Goal: Task Accomplishment & Management: Use online tool/utility

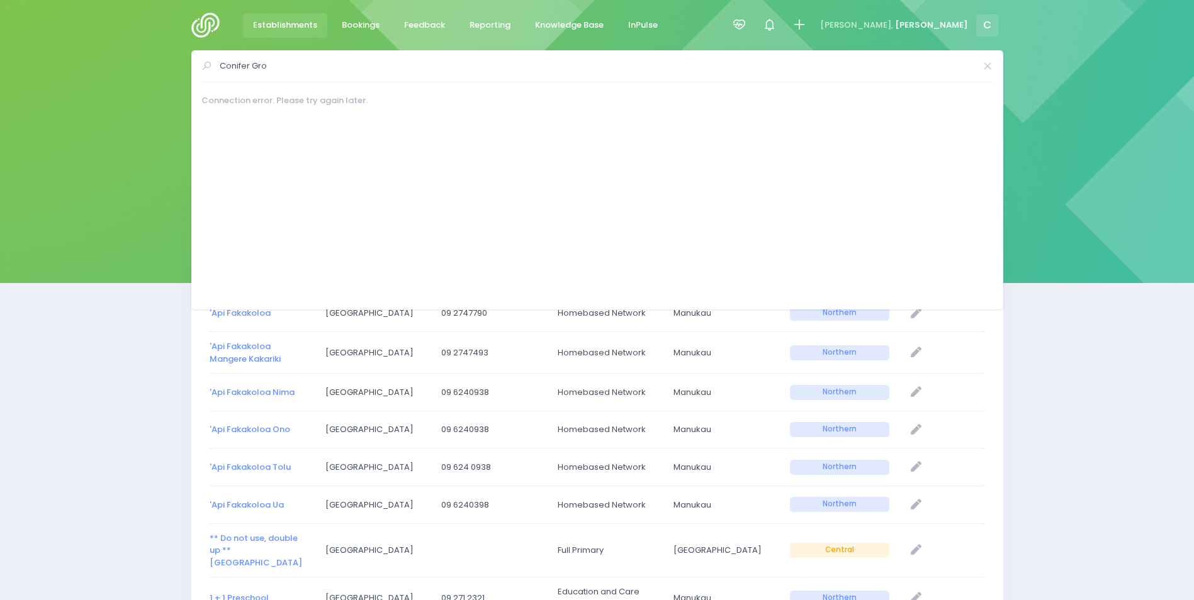
select select "20"
click at [482, 24] on span "Reporting" at bounding box center [490, 25] width 41 height 13
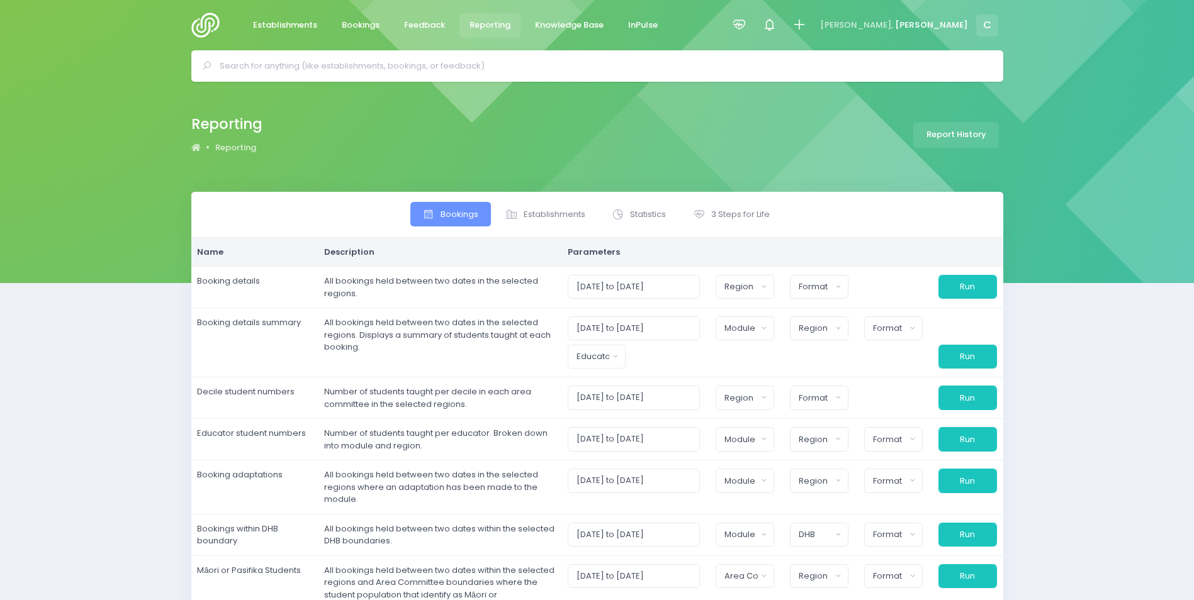
select select
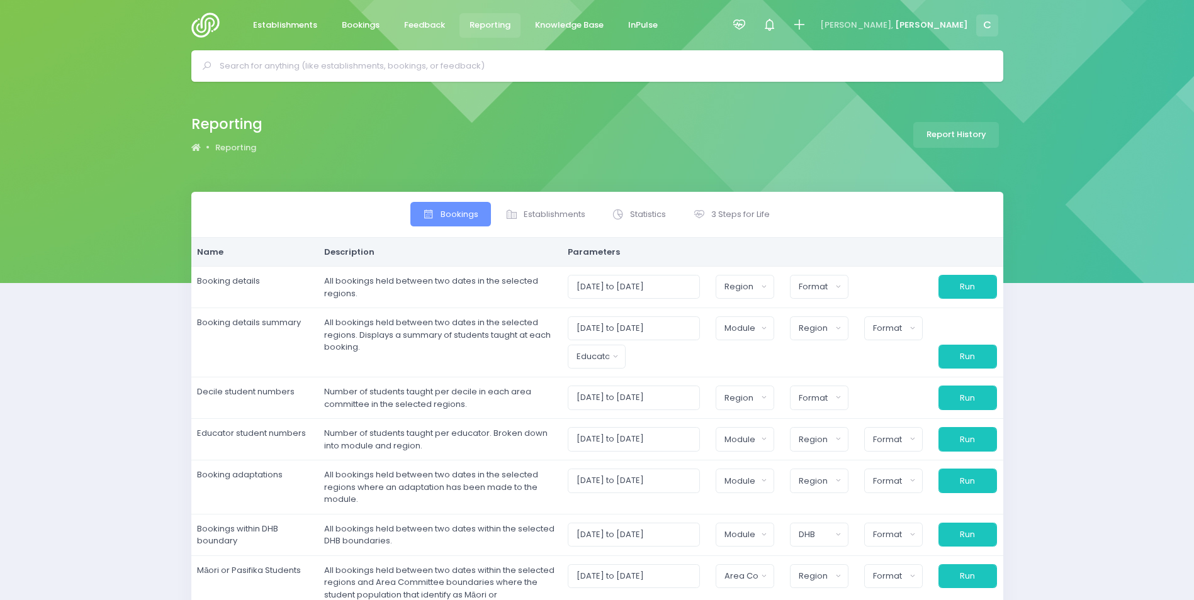
select select
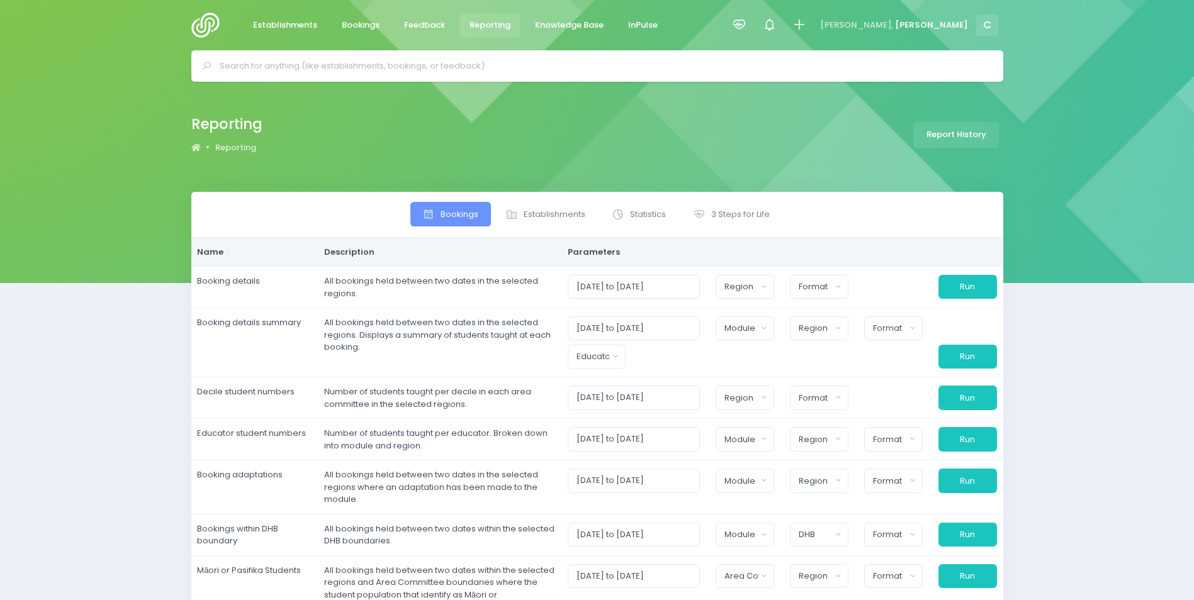
select select
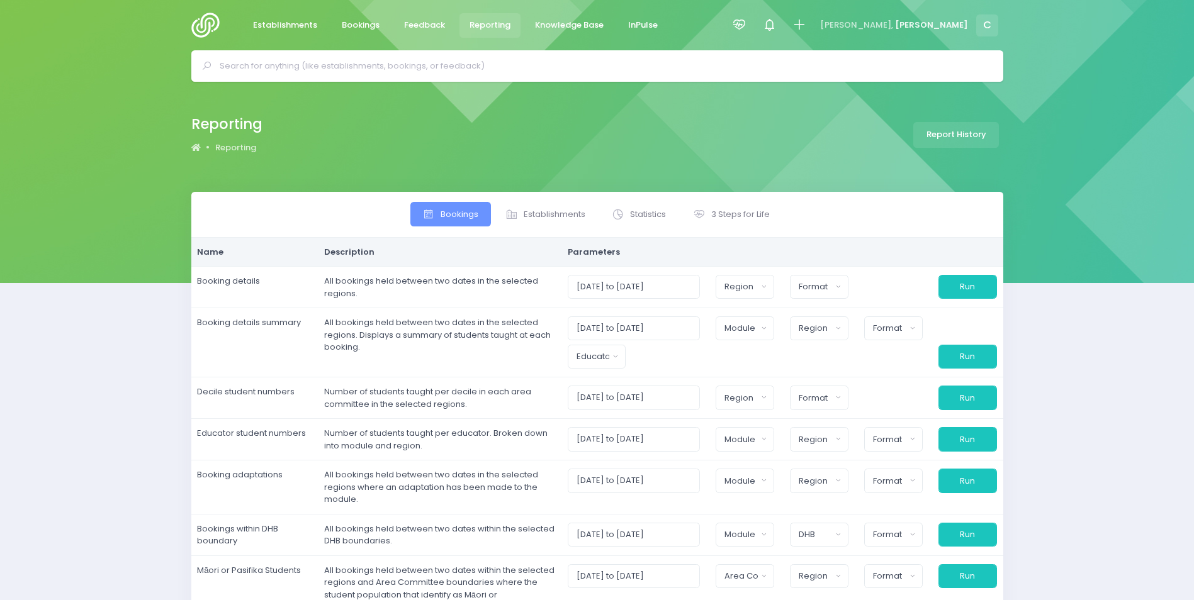
select select
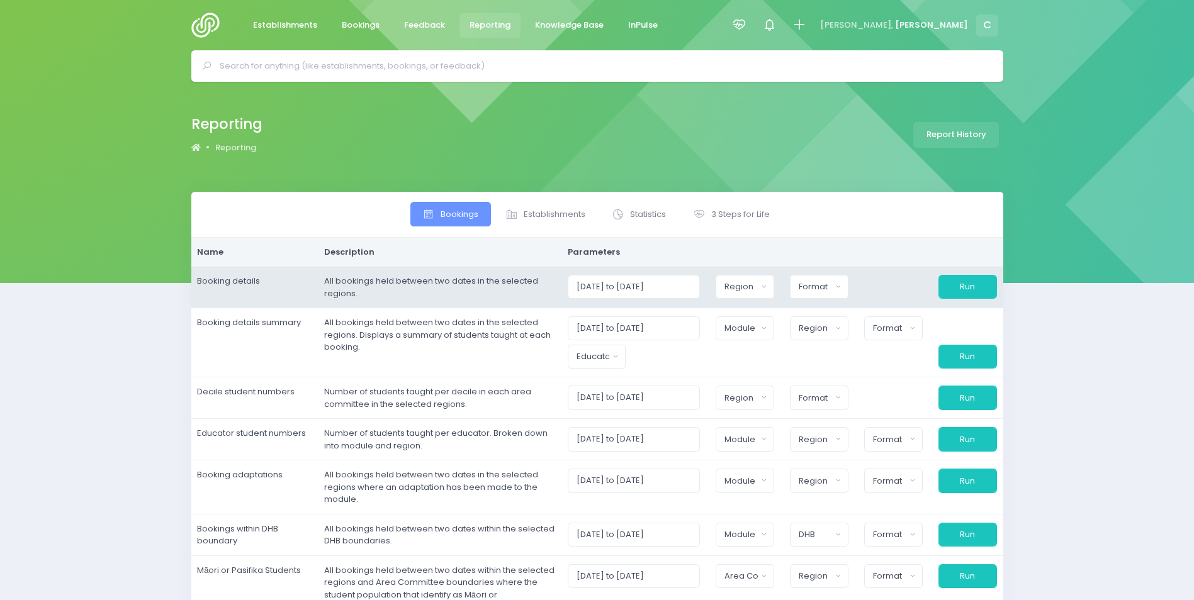
click at [493, 295] on td "All bookings held between two dates in the selected regions." at bounding box center [440, 288] width 244 height 42
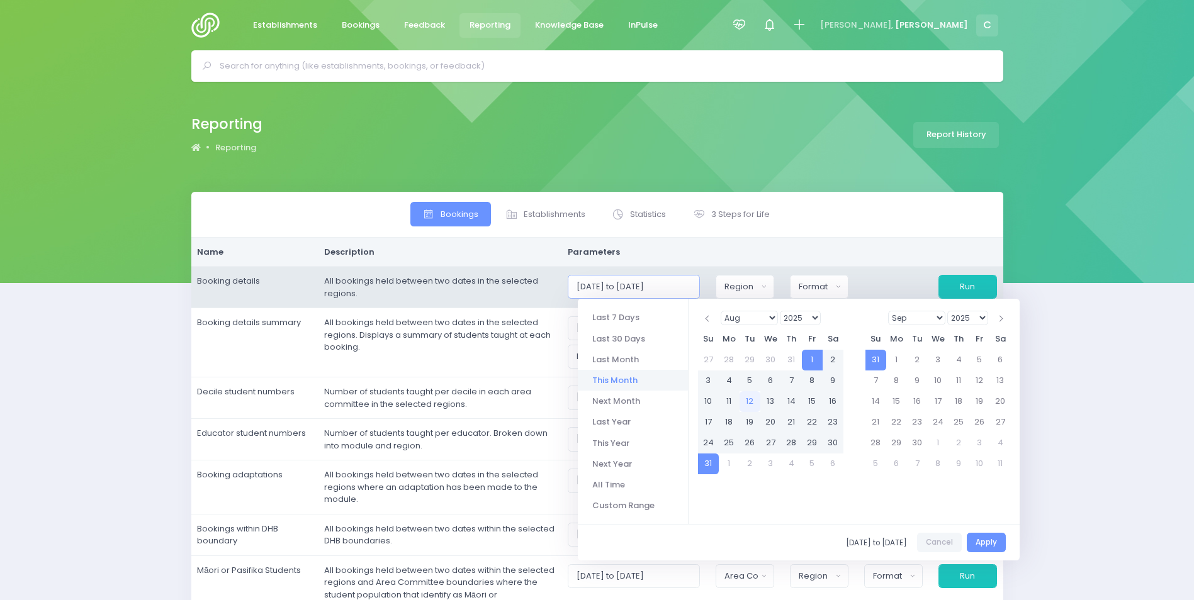
click at [646, 287] on input "[DATE] to [DATE]" at bounding box center [634, 287] width 133 height 24
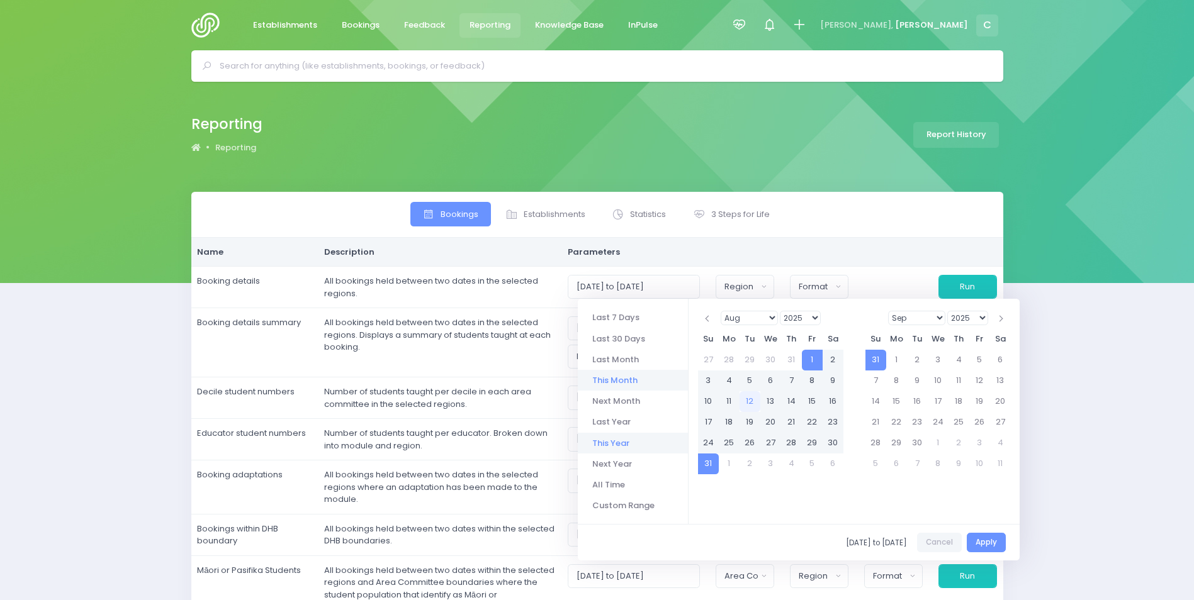
click at [609, 441] on li "This Year" at bounding box center [633, 443] width 110 height 21
type input "[DATE] to [DATE]"
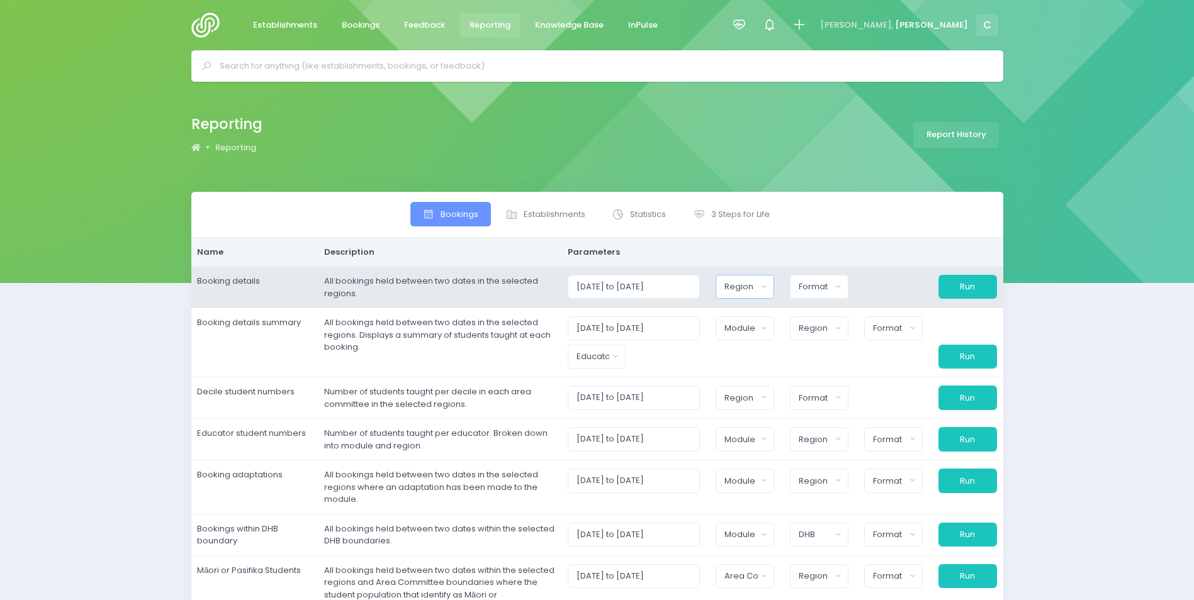
click at [738, 292] on div "Region" at bounding box center [740, 287] width 33 height 13
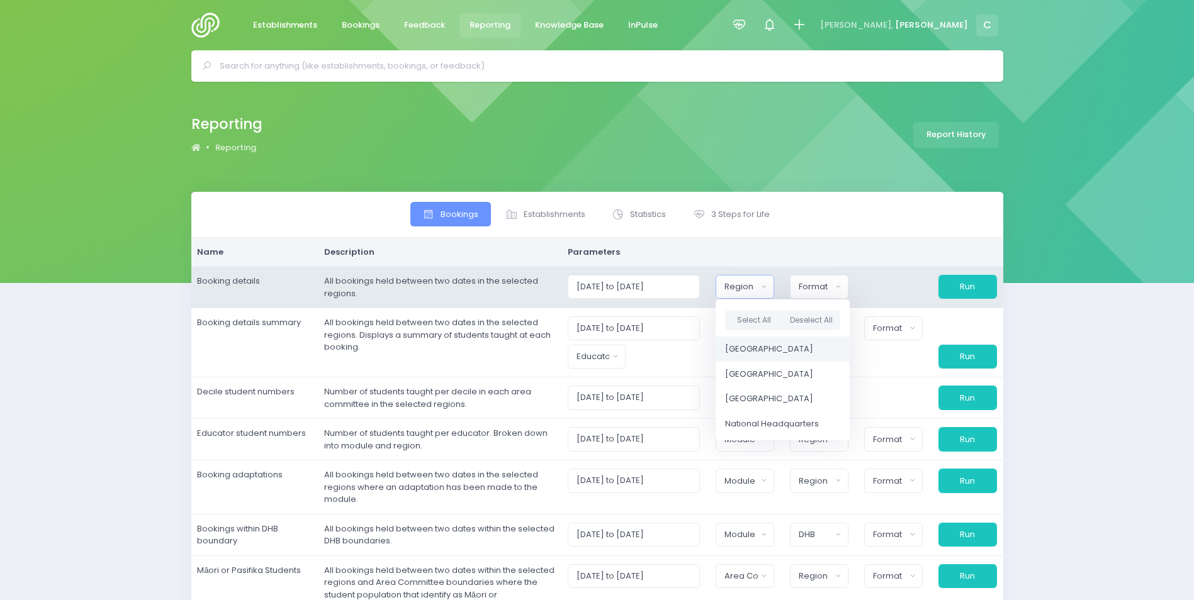
click at [739, 347] on span "[GEOGRAPHIC_DATA]" at bounding box center [769, 349] width 88 height 13
select select "Northern"
click at [872, 286] on div at bounding box center [893, 287] width 74 height 24
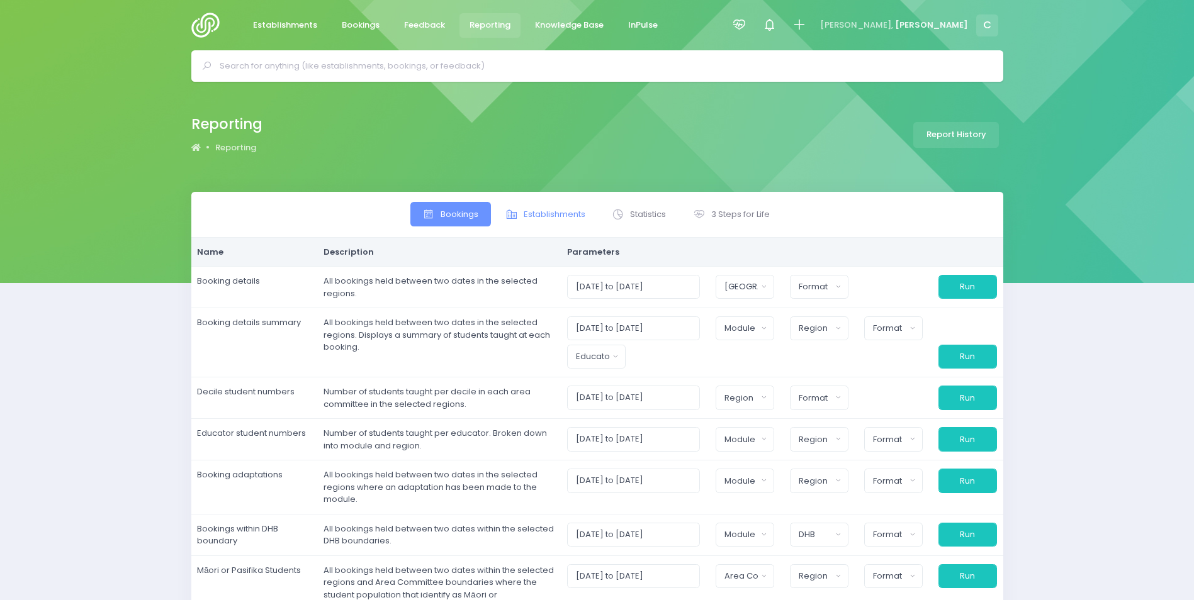
click at [542, 217] on span "Establishments" at bounding box center [555, 214] width 62 height 13
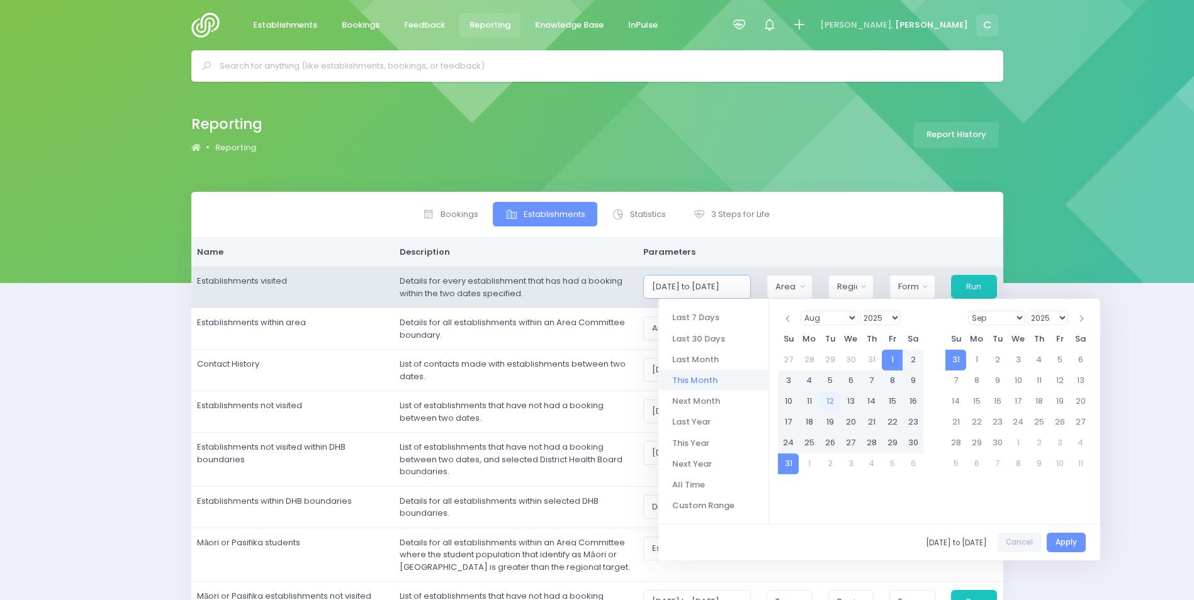
click at [687, 282] on input "[DATE] to [DATE]" at bounding box center [696, 287] width 107 height 24
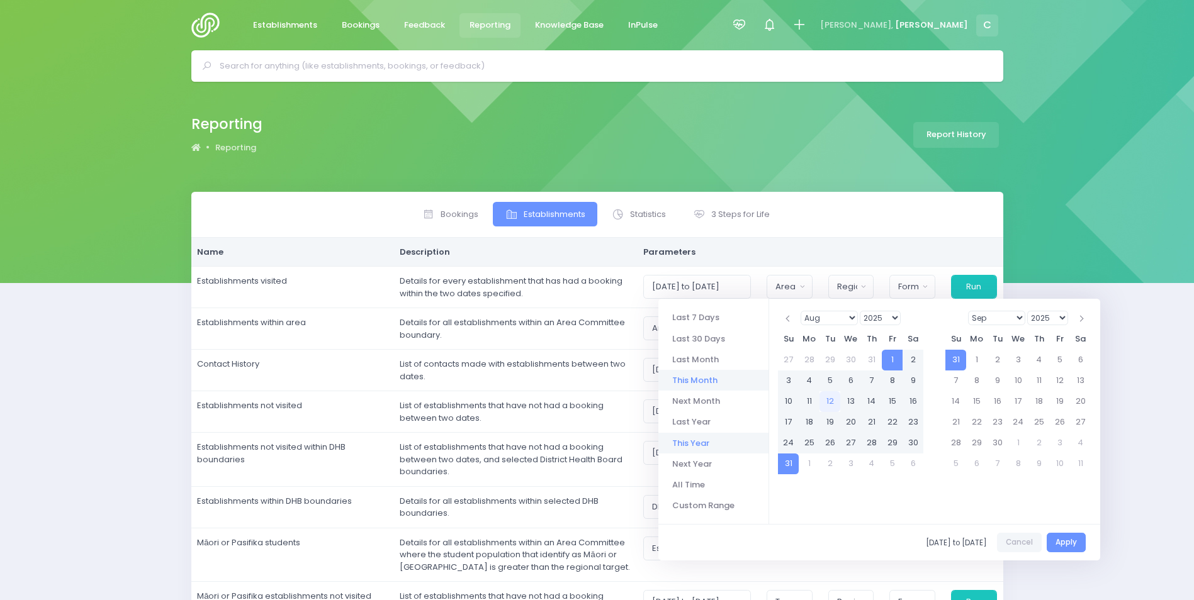
click at [692, 440] on li "This Year" at bounding box center [713, 443] width 110 height 21
type input "[DATE] to [DATE]"
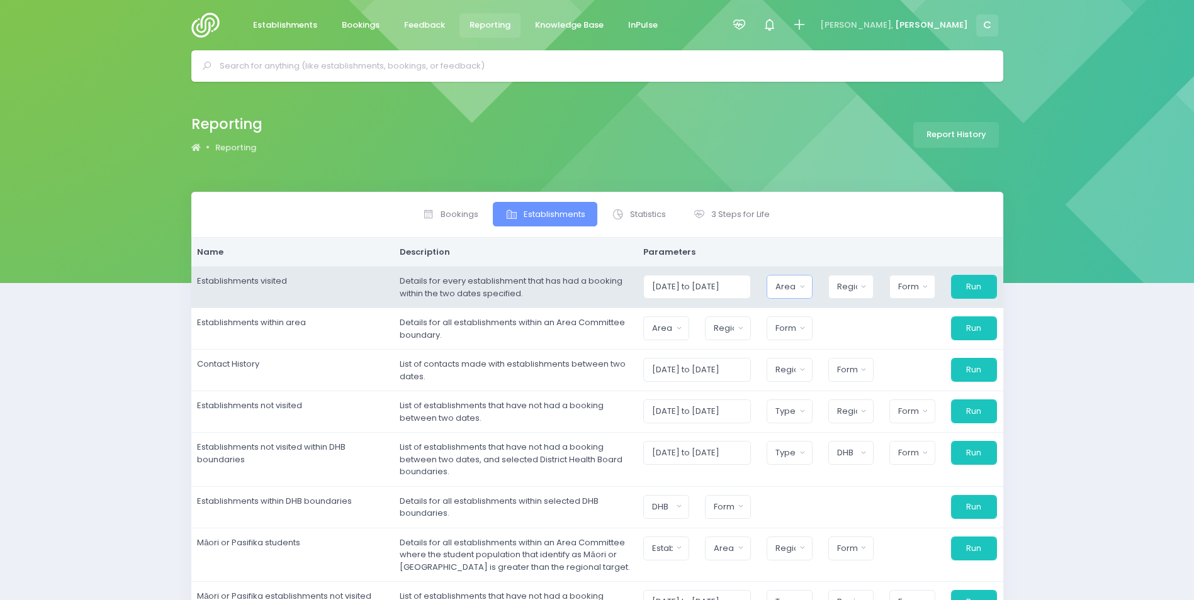
click at [788, 284] on div "Area Committee" at bounding box center [785, 287] width 20 height 13
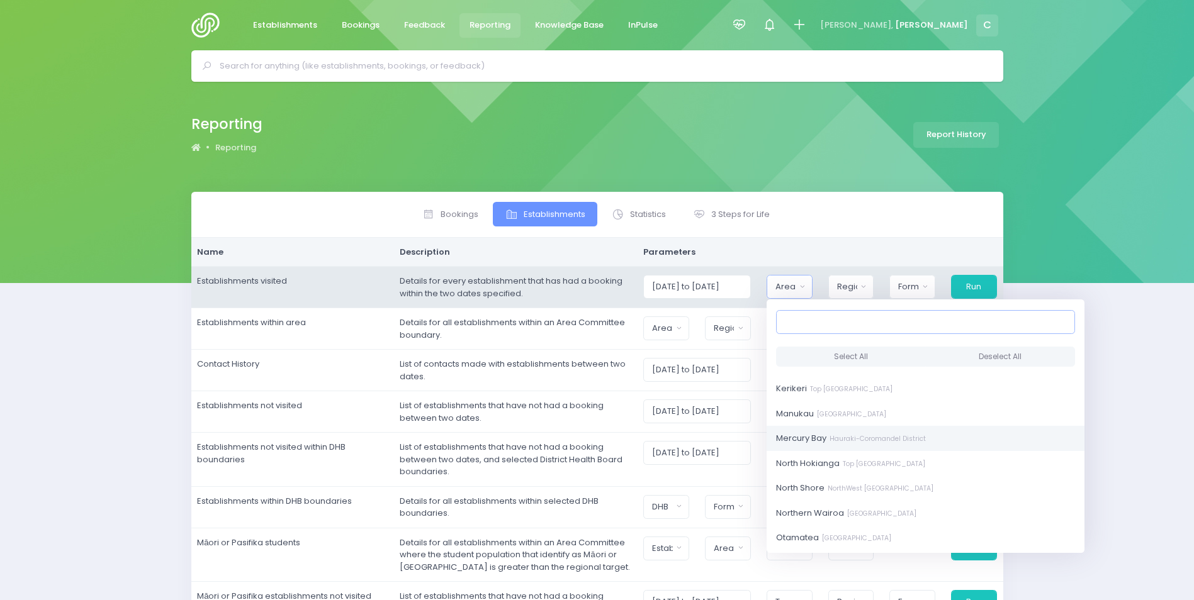
scroll to position [252, 0]
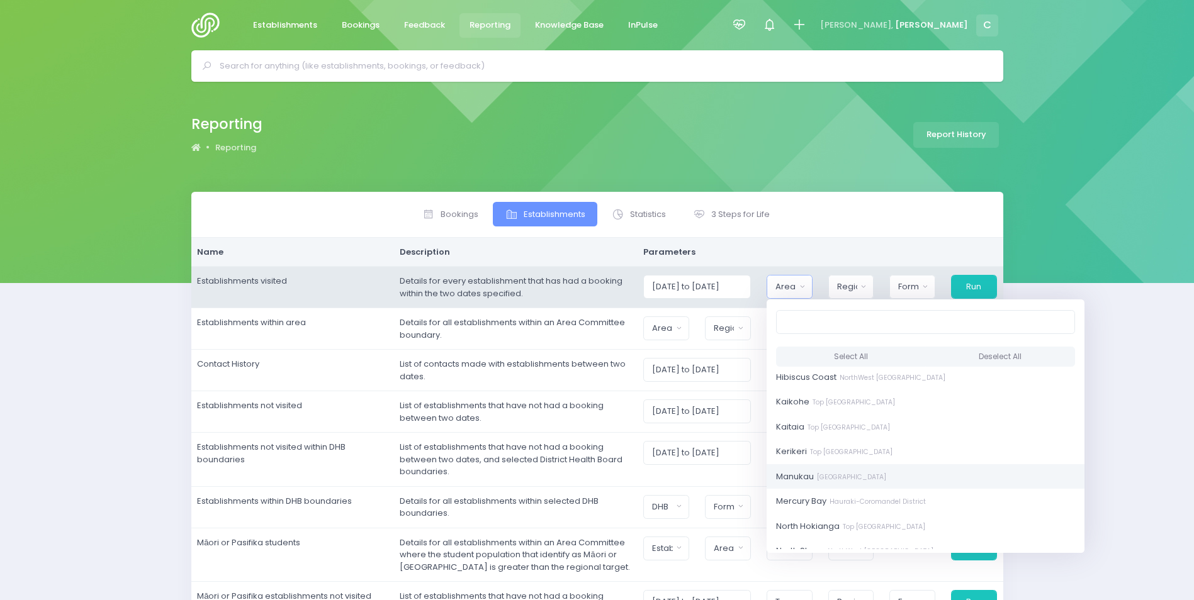
click at [874, 480] on small "[GEOGRAPHIC_DATA]" at bounding box center [850, 477] width 72 height 9
select select "Manukau"
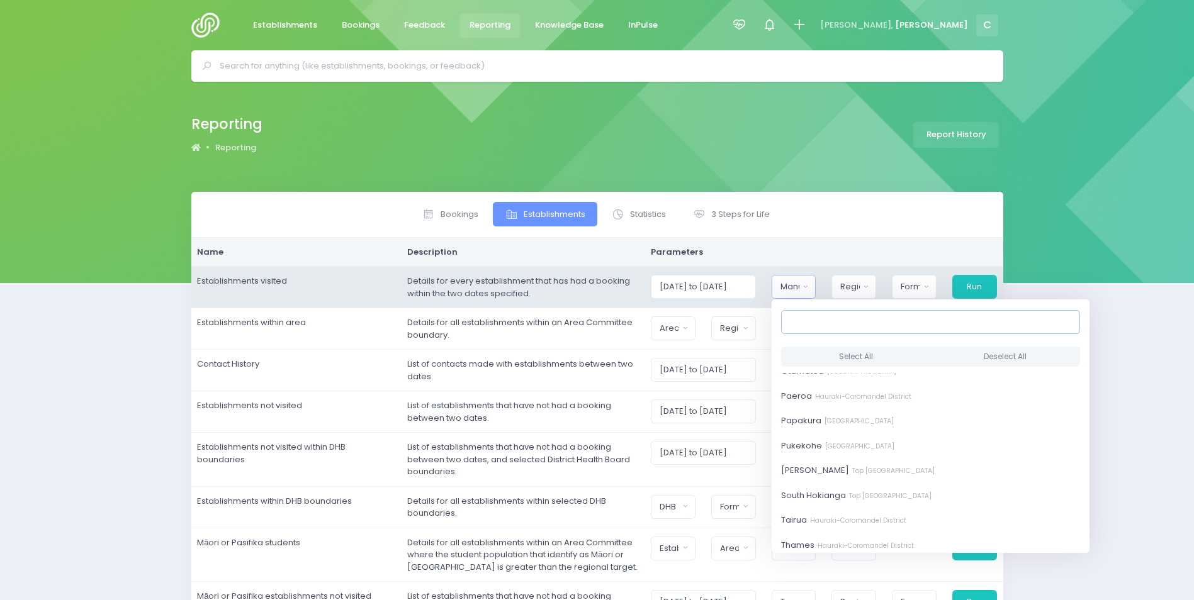
scroll to position [503, 0]
click at [873, 425] on small "[GEOGRAPHIC_DATA]" at bounding box center [858, 424] width 72 height 9
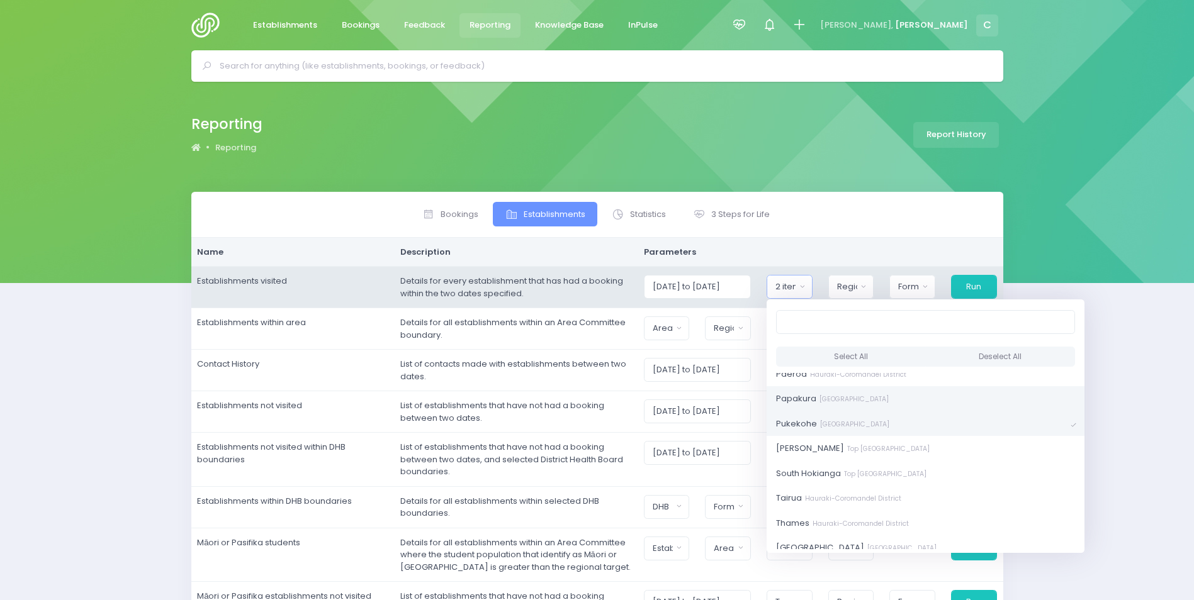
click at [852, 398] on small "[GEOGRAPHIC_DATA]" at bounding box center [852, 399] width 72 height 9
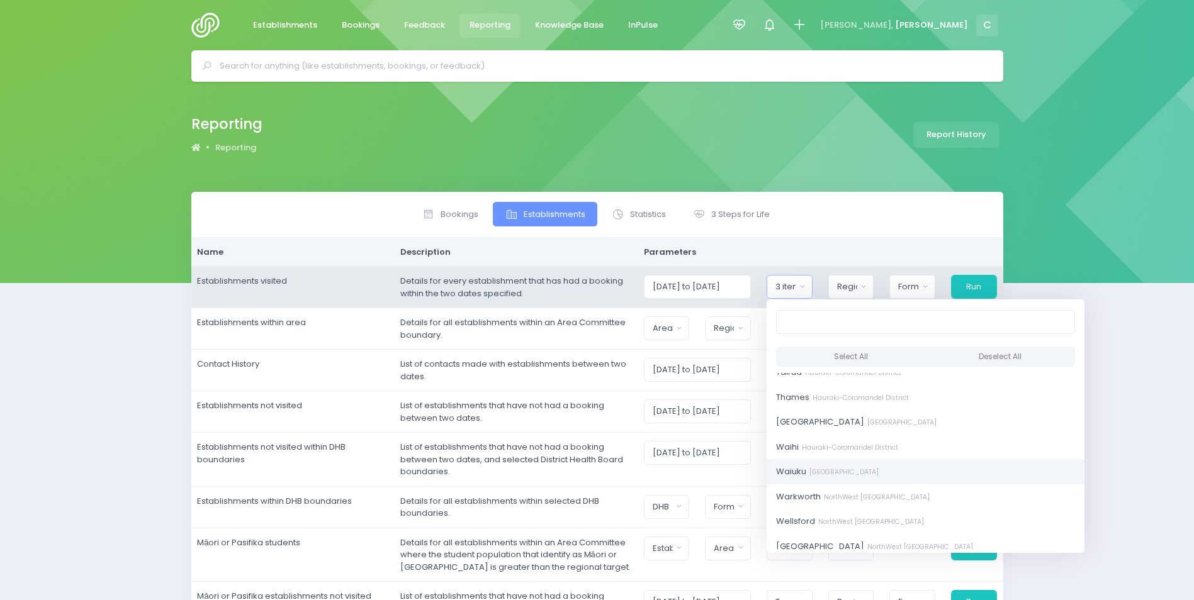
click at [833, 470] on small "[GEOGRAPHIC_DATA]" at bounding box center [842, 472] width 72 height 9
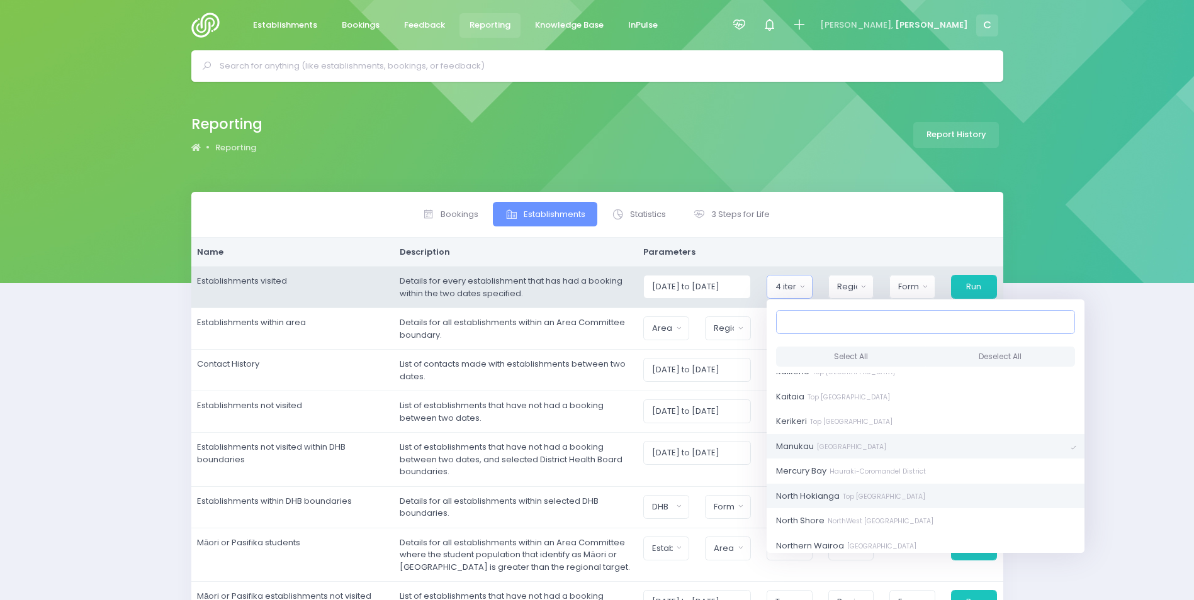
scroll to position [189, 0]
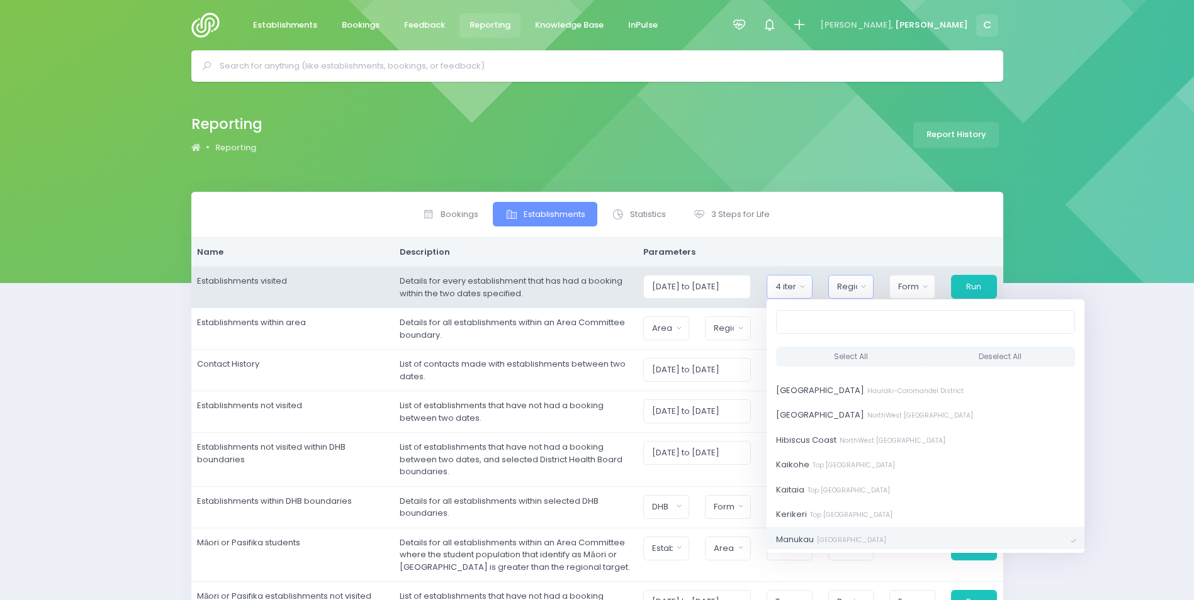
click at [857, 291] on div "Region" at bounding box center [847, 287] width 20 height 13
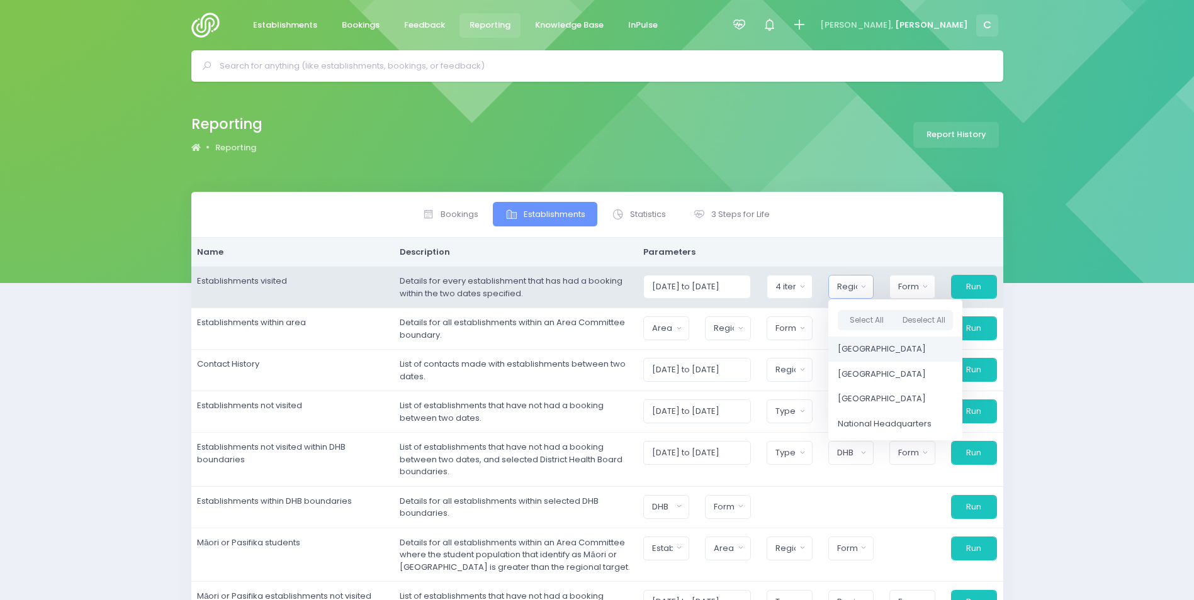
click at [880, 351] on span "[GEOGRAPHIC_DATA]" at bounding box center [882, 349] width 88 height 13
select select "Northern"
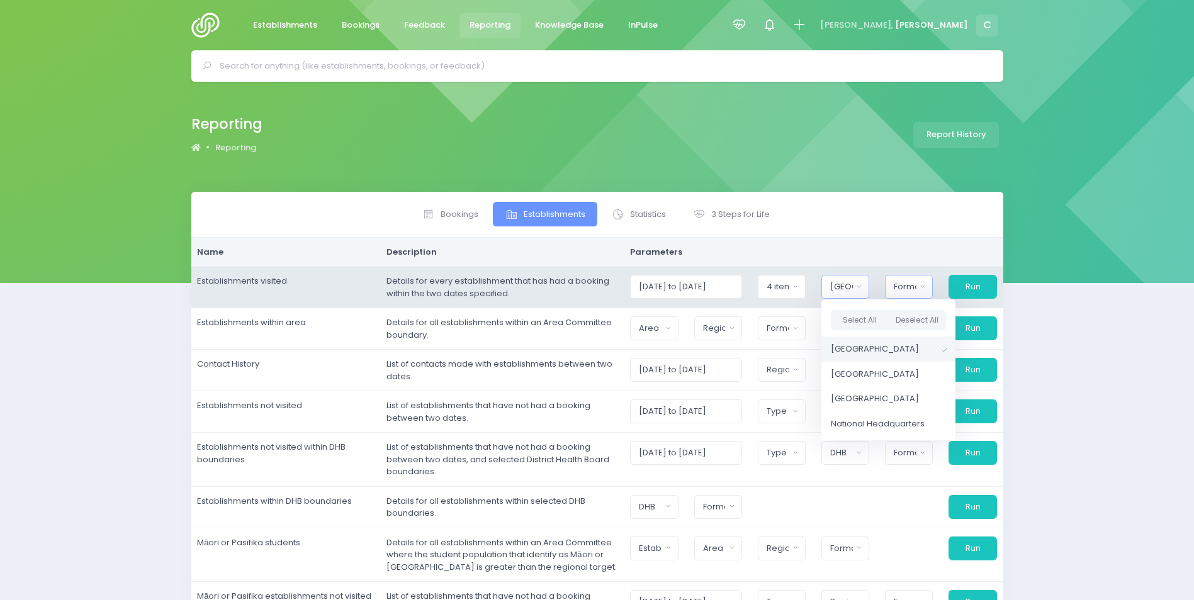
click at [920, 280] on button "Format" at bounding box center [909, 287] width 48 height 24
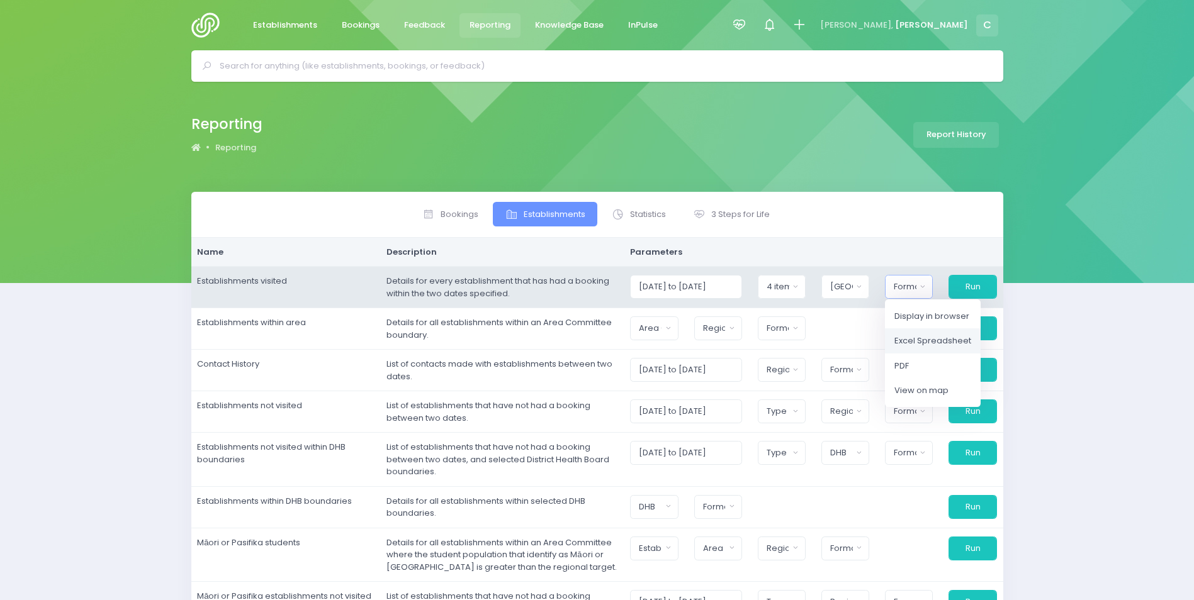
click at [917, 340] on span "Excel Spreadsheet" at bounding box center [932, 341] width 77 height 13
select select "excel"
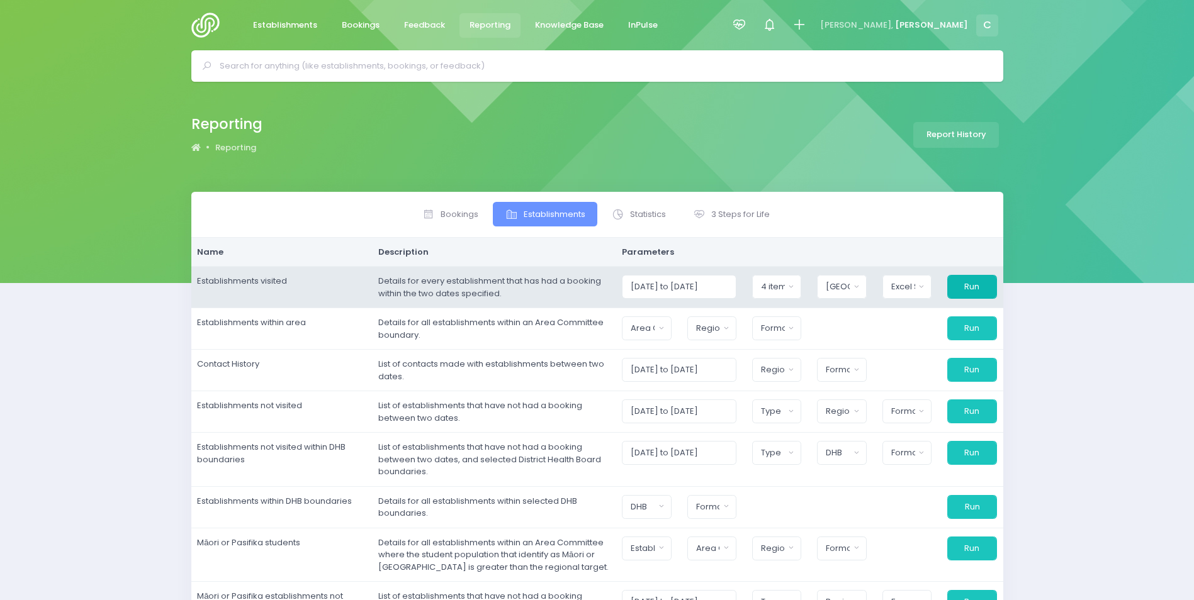
click at [973, 286] on button "Run" at bounding box center [971, 287] width 49 height 24
click at [778, 286] on div "4 items selected" at bounding box center [773, 287] width 24 height 13
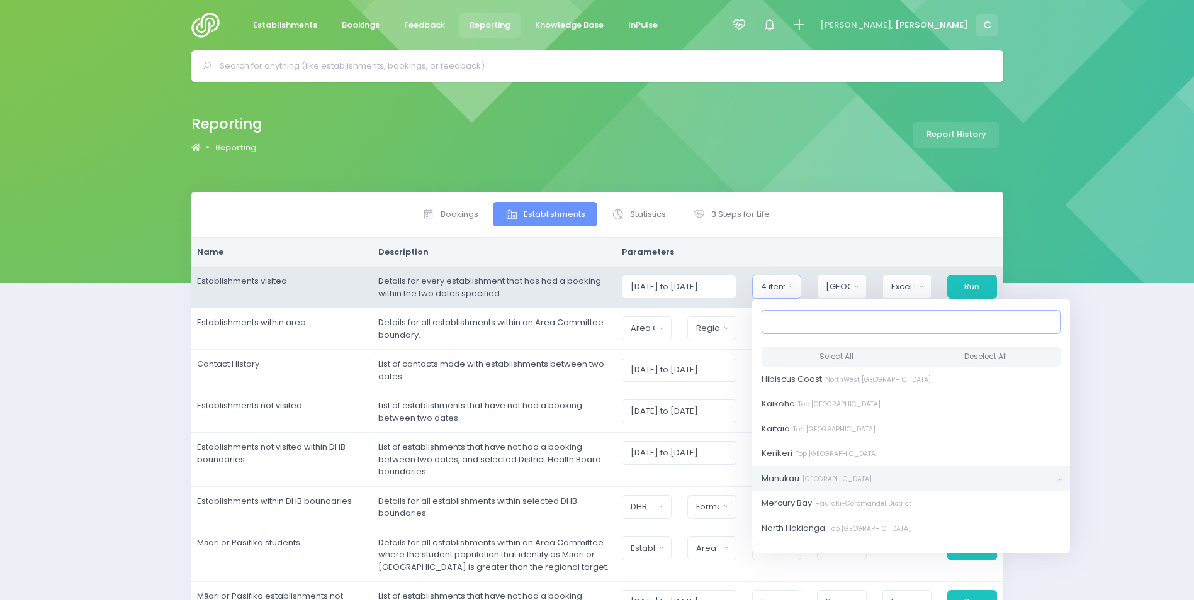
scroll to position [252, 0]
click at [930, 479] on link "[GEOGRAPHIC_DATA] [GEOGRAPHIC_DATA]" at bounding box center [911, 476] width 318 height 25
select select "Papakura"
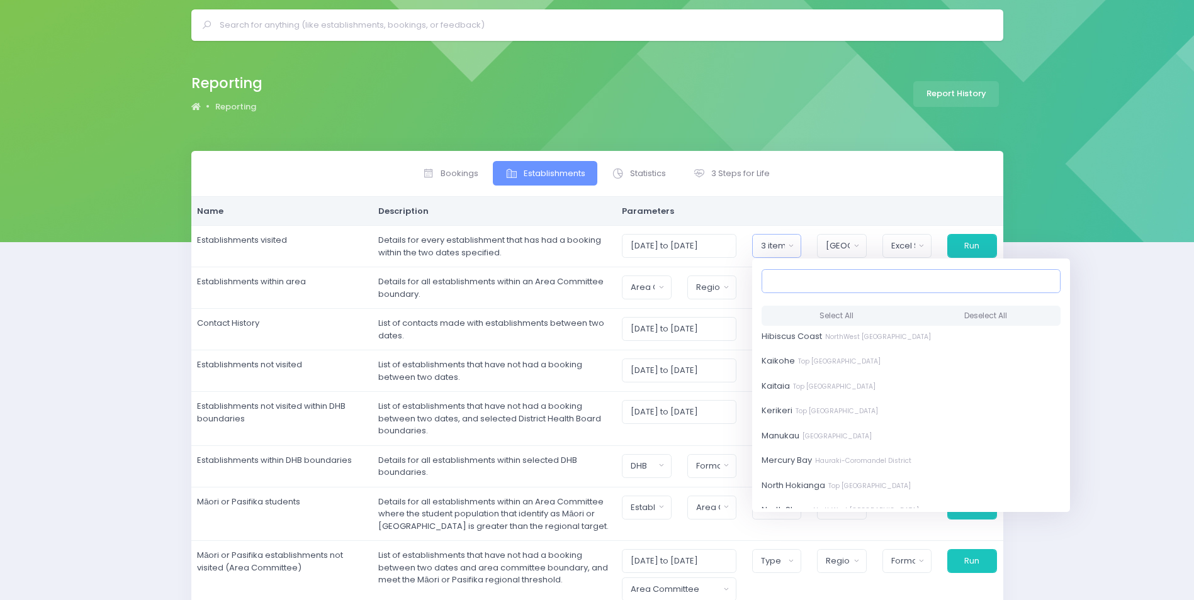
scroll to position [63, 0]
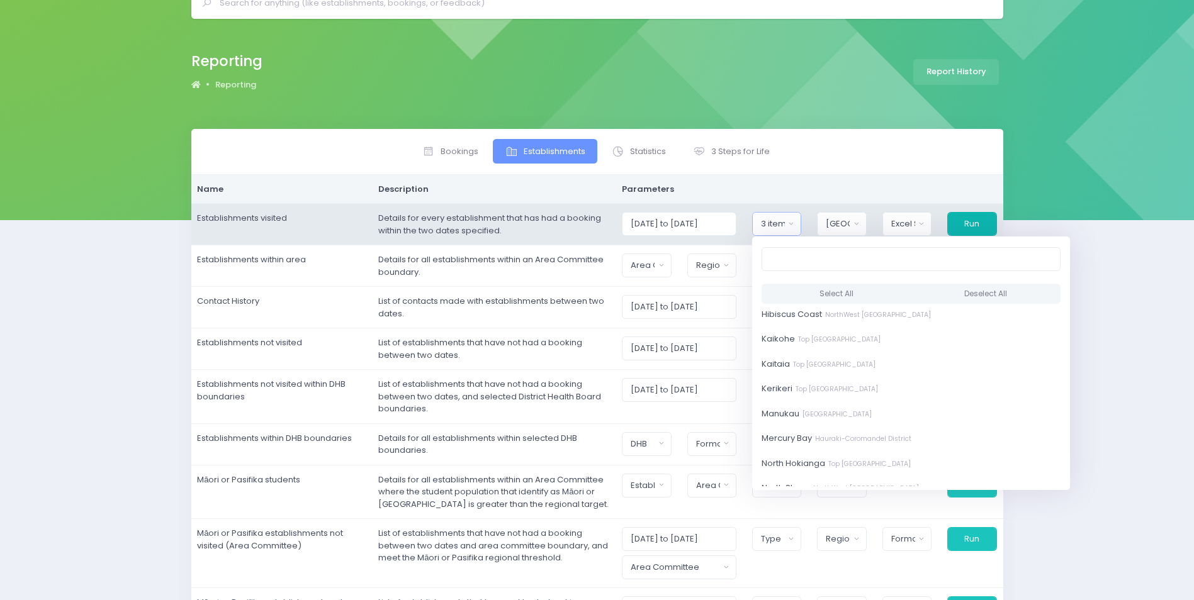
click at [979, 222] on button "Run" at bounding box center [971, 224] width 49 height 24
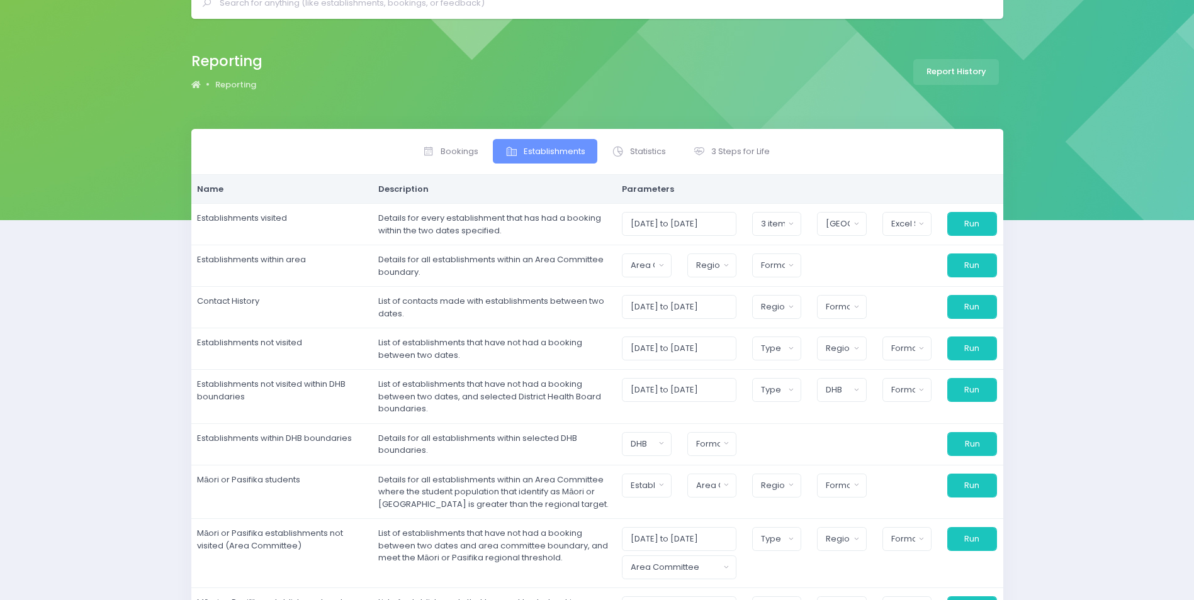
click at [852, 35] on div "Reporting Reporting Report History" at bounding box center [597, 74] width 1194 height 110
